Goal: Navigation & Orientation: Find specific page/section

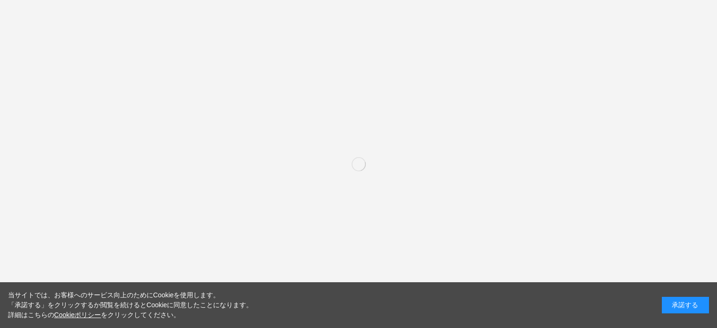
click at [686, 307] on div "承諾する" at bounding box center [685, 305] width 47 height 17
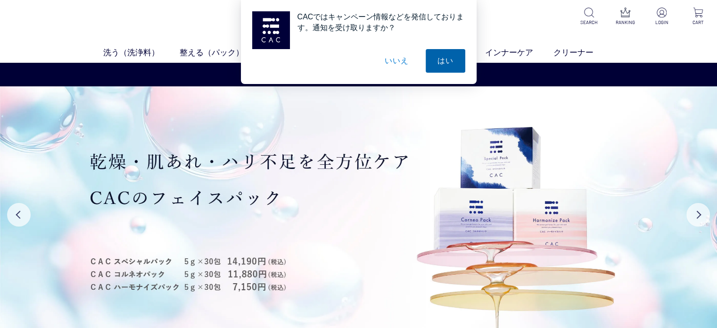
click at [437, 60] on button "はい" at bounding box center [446, 61] width 40 height 24
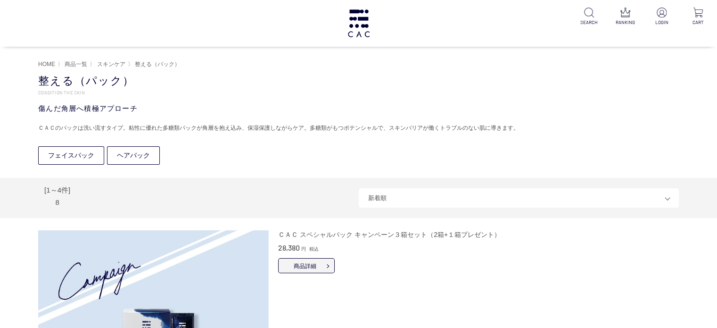
drag, startPoint x: 213, startPoint y: 77, endPoint x: 218, endPoint y: 80, distance: 5.8
click at [341, 20] on div "MENU 新規会員登録・ログイン カテゴリ 洗う（洗浄料） すべての洗浄料 液体洗浄料 パウダー洗浄料 泡洗顔料 グッズ 整える（パック） すべてのパック フ…" at bounding box center [358, 23] width 717 height 47
click at [374, 34] on div "MENU 新規会員登録・ログイン カテゴリ 洗う（洗浄料） すべての洗浄料 液体洗浄料 パウダー洗浄料 泡洗顔料 グッズ 整える（パック） すべてのパック フ…" at bounding box center [358, 23] width 717 height 47
click at [358, 24] on img at bounding box center [359, 23] width 25 height 28
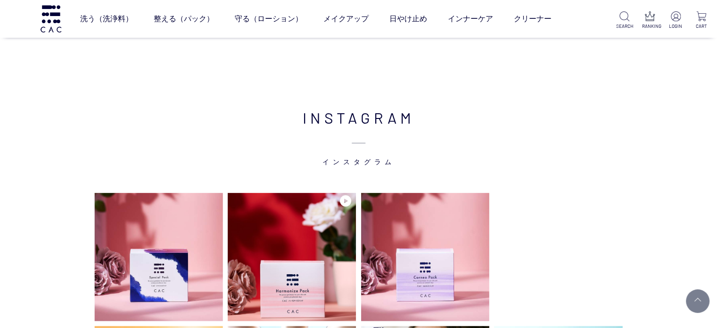
scroll to position [2357, 0]
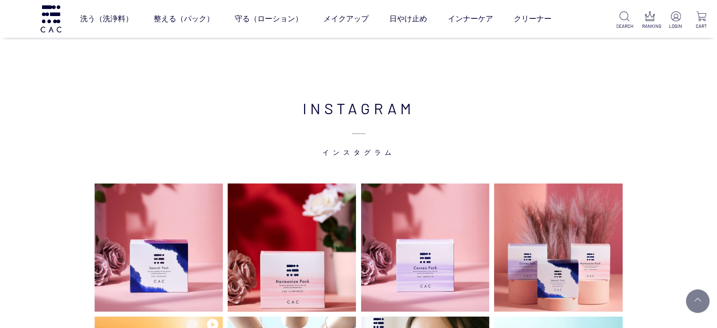
drag, startPoint x: 639, startPoint y: 135, endPoint x: 677, endPoint y: 132, distance: 38.3
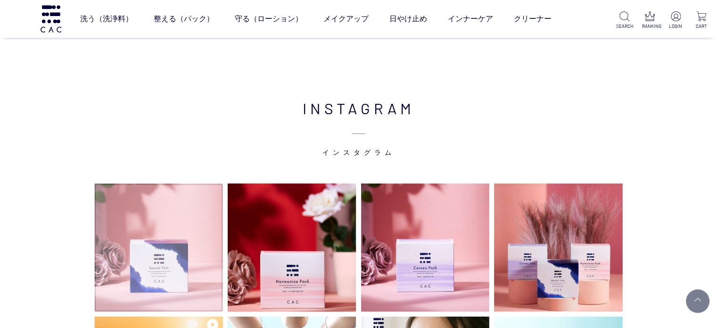
click at [185, 262] on img at bounding box center [158, 247] width 129 height 129
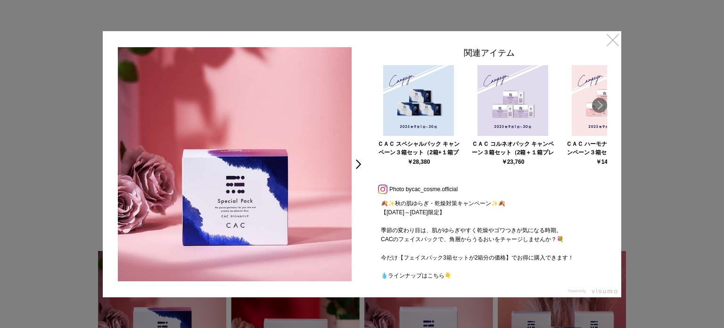
click at [616, 40] on link "×" at bounding box center [612, 39] width 17 height 17
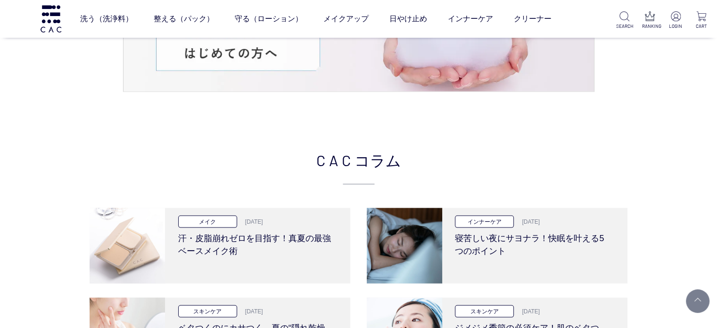
scroll to position [1980, 0]
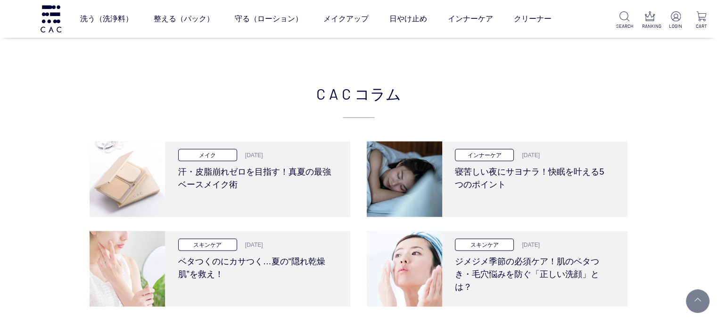
click at [39, 12] on div "洗う（洗浄料） 液体洗浄料 パウダー洗浄料 泡洗顔料 グッズ 整える（パック） フェイスパック ヘアパック 守る（ローション） 保湿化粧水 柔軟化粧水 美容液…" at bounding box center [287, 19] width 574 height 38
click at [46, 17] on img at bounding box center [51, 18] width 24 height 27
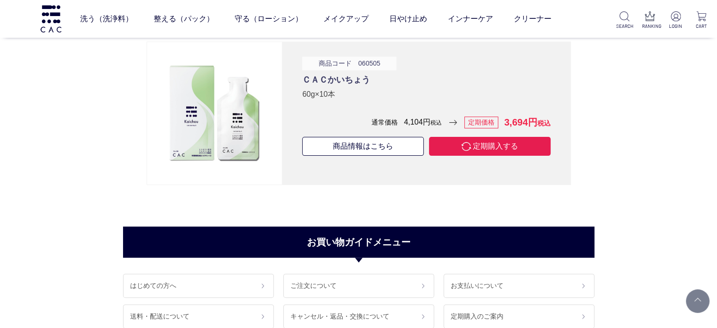
scroll to position [7355, 0]
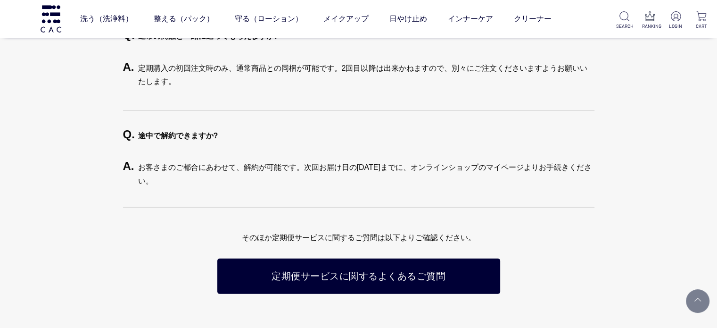
scroll to position [2357, 0]
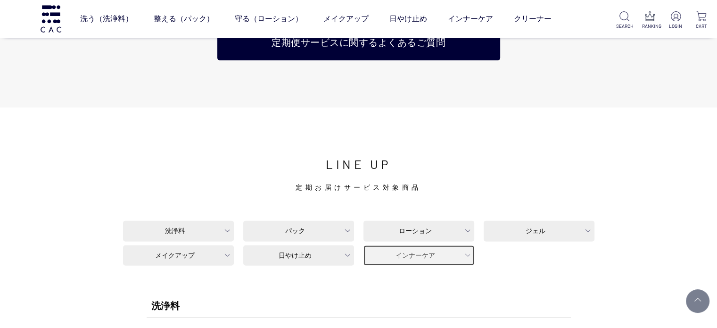
click at [421, 255] on link "インナーケア" at bounding box center [418, 255] width 111 height 21
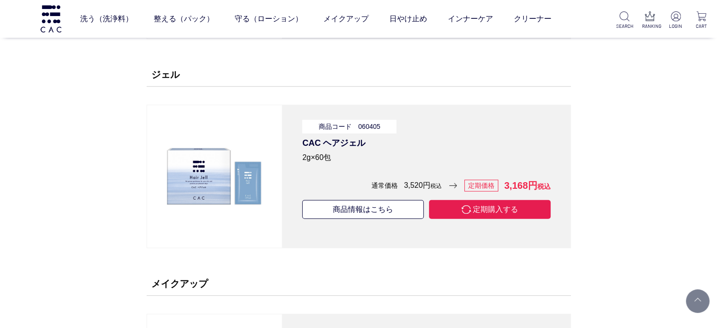
scroll to position [6114, 0]
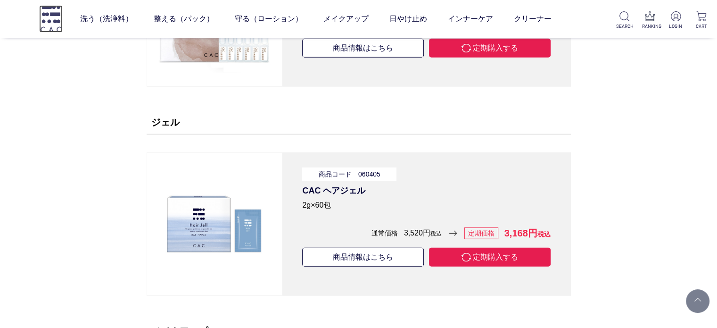
click at [51, 19] on img at bounding box center [51, 18] width 24 height 27
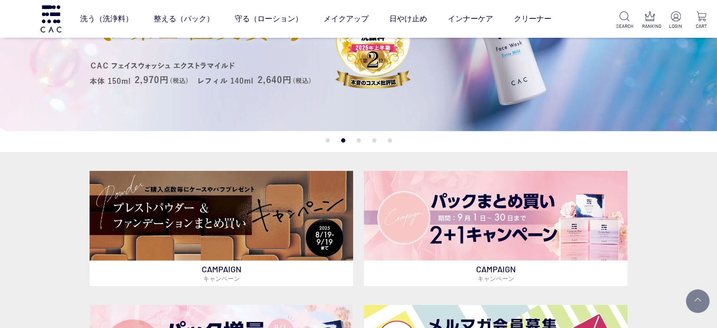
scroll to position [47, 0]
